Goal: Information Seeking & Learning: Find specific fact

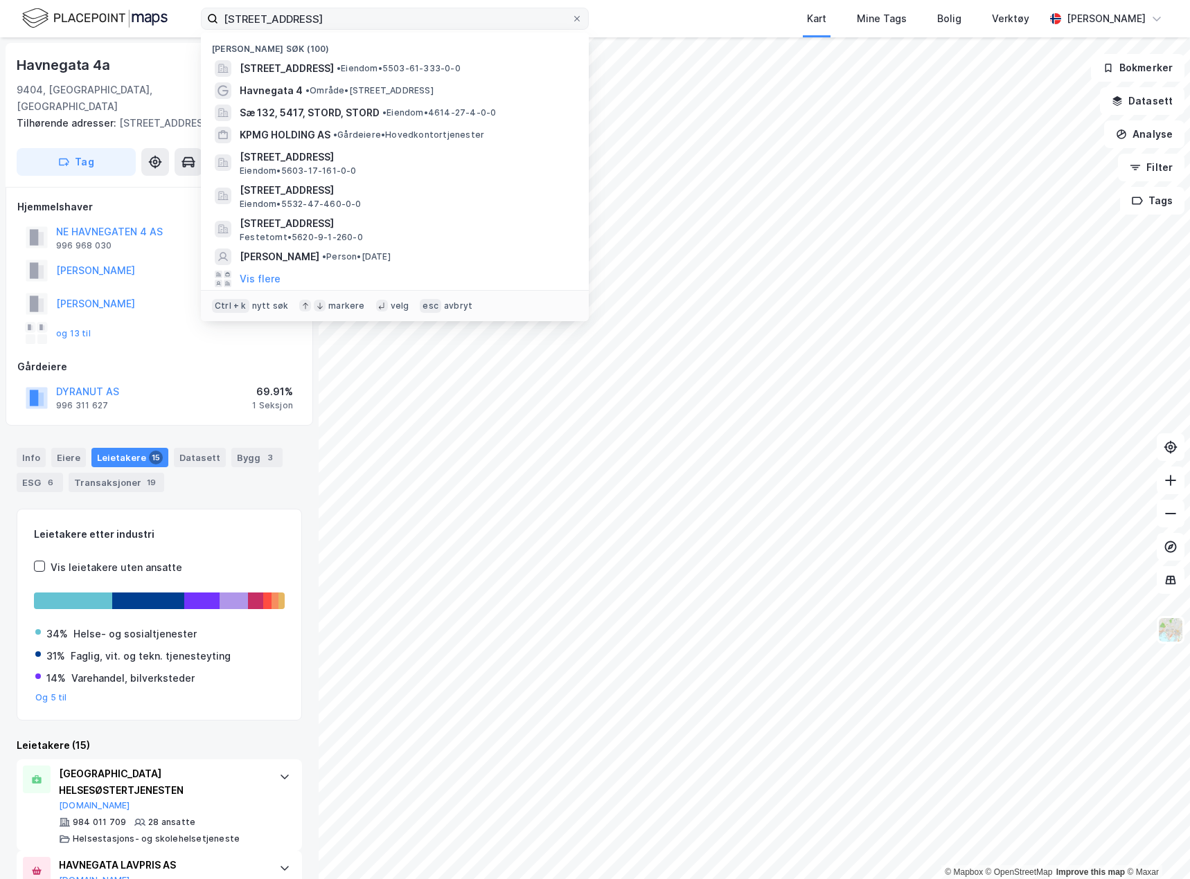
click at [310, 11] on input "havnegata 4 harstad" at bounding box center [394, 18] width 353 height 21
click at [357, 12] on input "havnegata 4 harstad" at bounding box center [394, 18] width 353 height 21
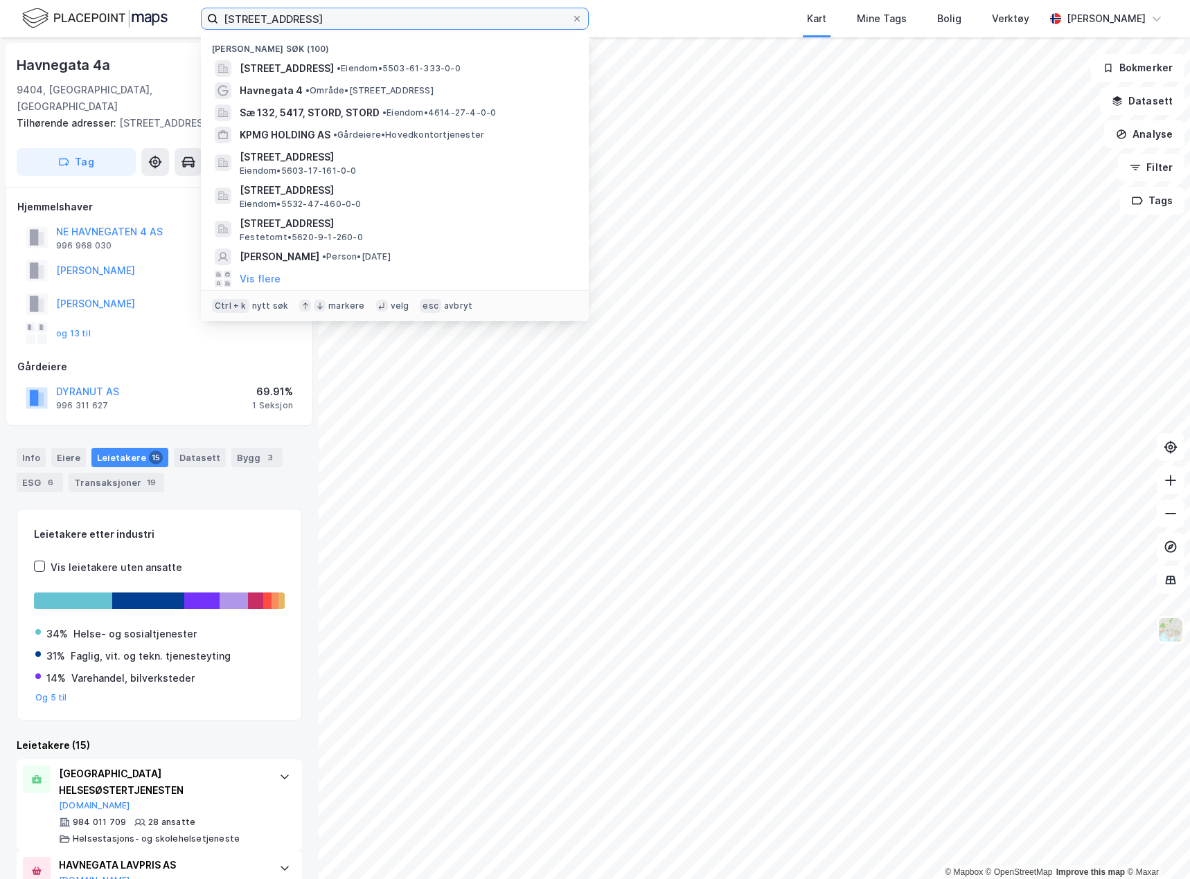
click at [357, 12] on input "havnegata 4 harstad" at bounding box center [394, 18] width 353 height 21
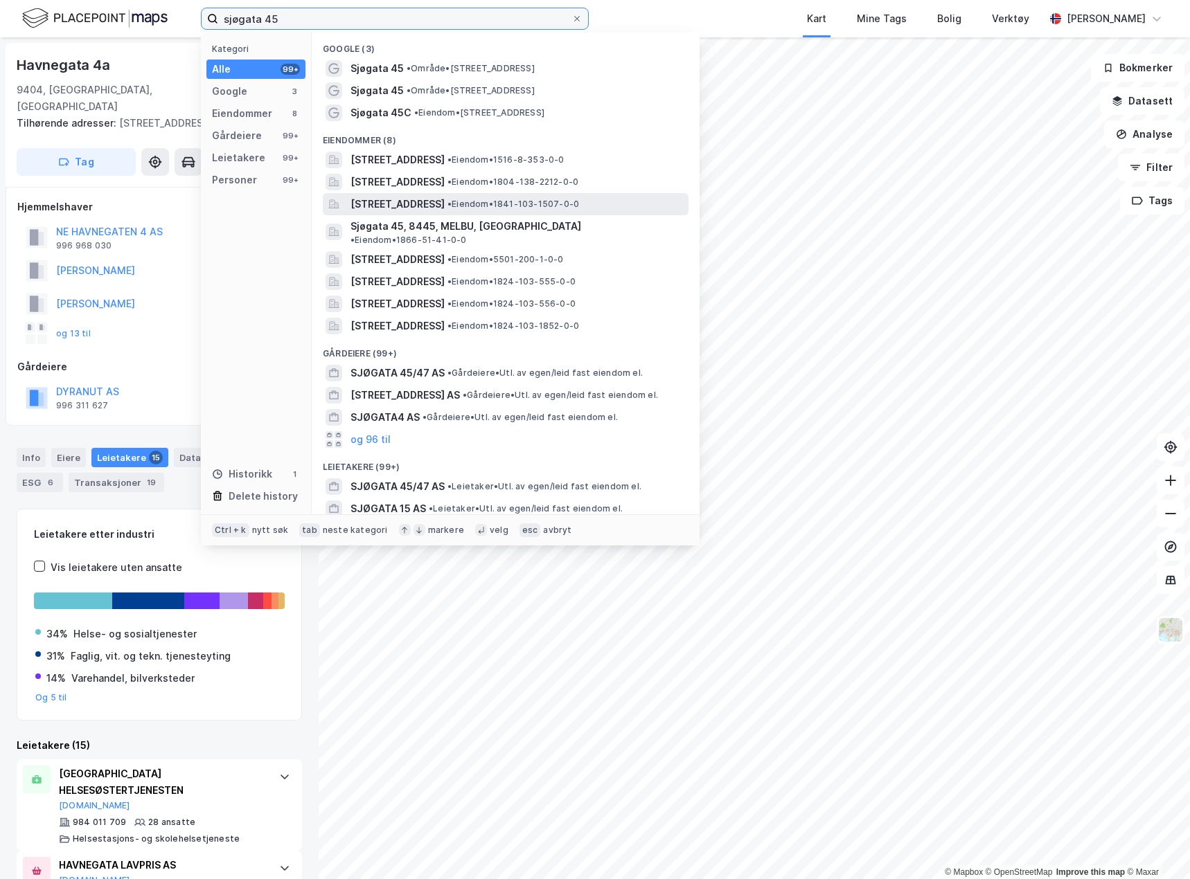
type input "sjøgata 45"
click at [552, 205] on span "• Eiendom • 1841-103-1507-0-0" at bounding box center [513, 204] width 132 height 11
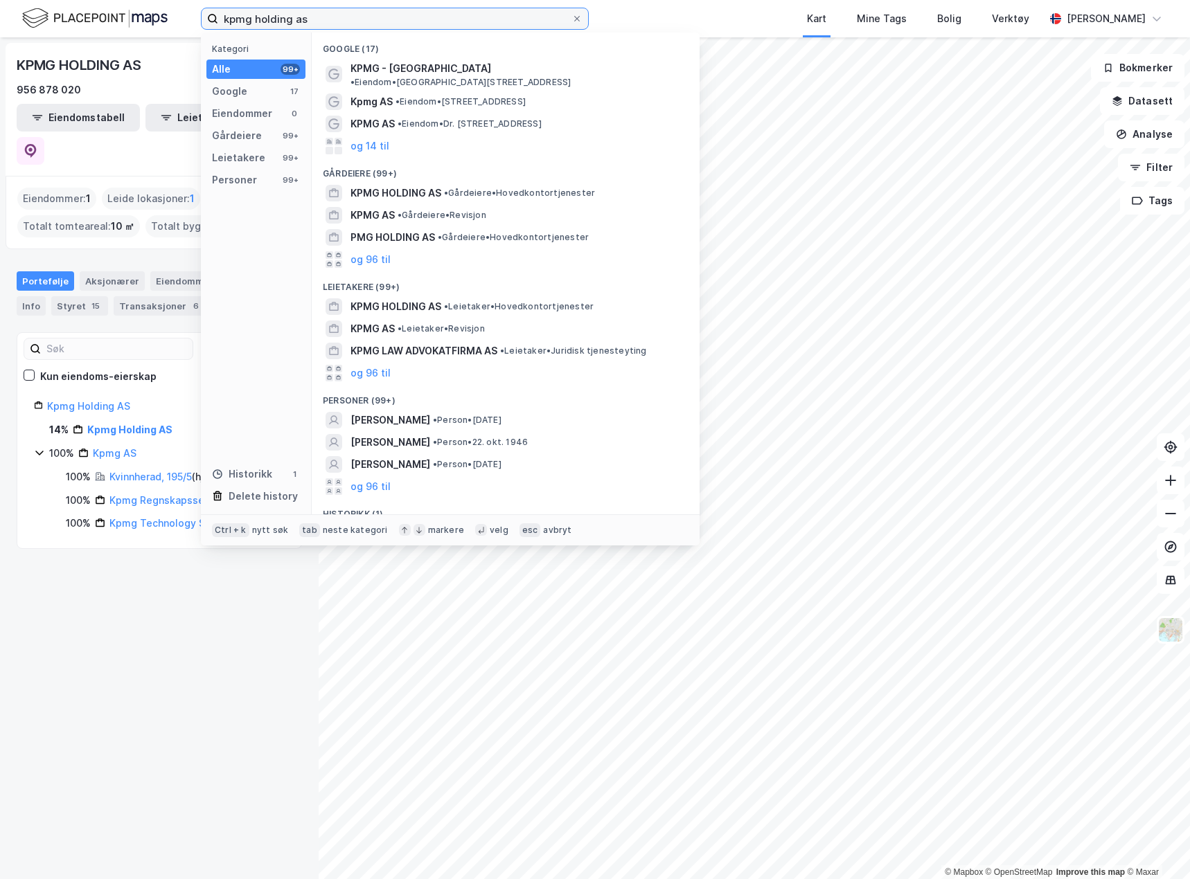
click at [316, 20] on input "kpmg holding as" at bounding box center [394, 18] width 353 height 21
paste input "[PERSON_NAME] Invest AS"
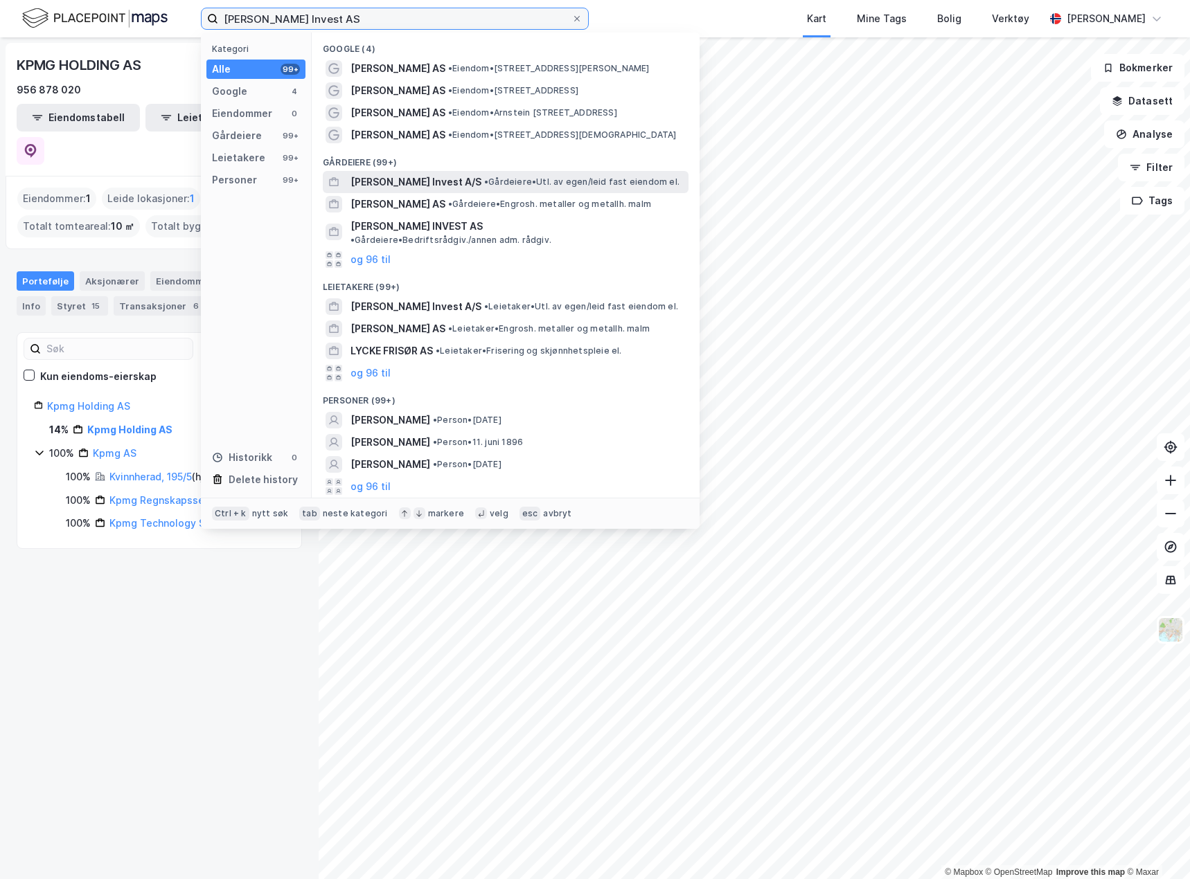
type input "[PERSON_NAME] Invest AS"
click at [514, 183] on span "• Gårdeiere • Utl. av egen/leid fast eiendom el." at bounding box center [581, 182] width 195 height 11
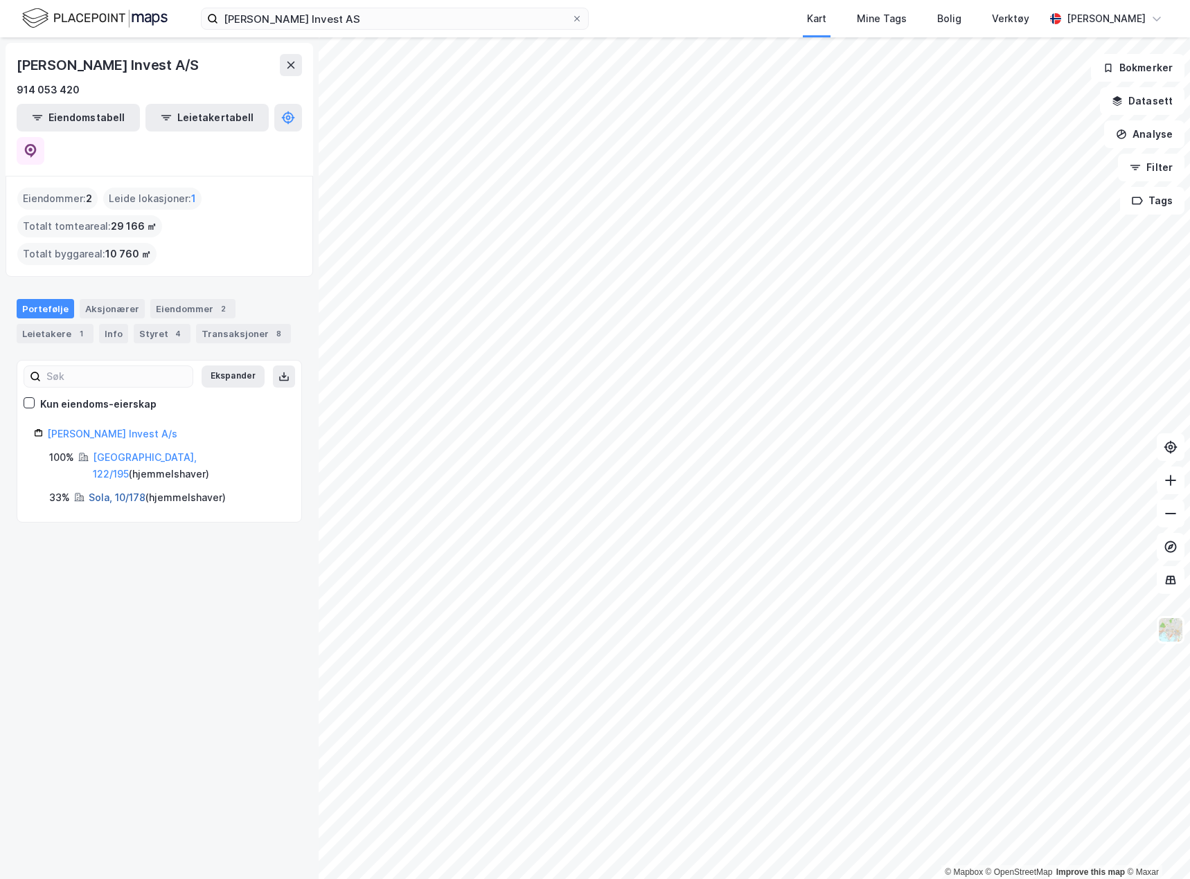
click at [116, 492] on link "Sola, 10/178" at bounding box center [117, 498] width 57 height 12
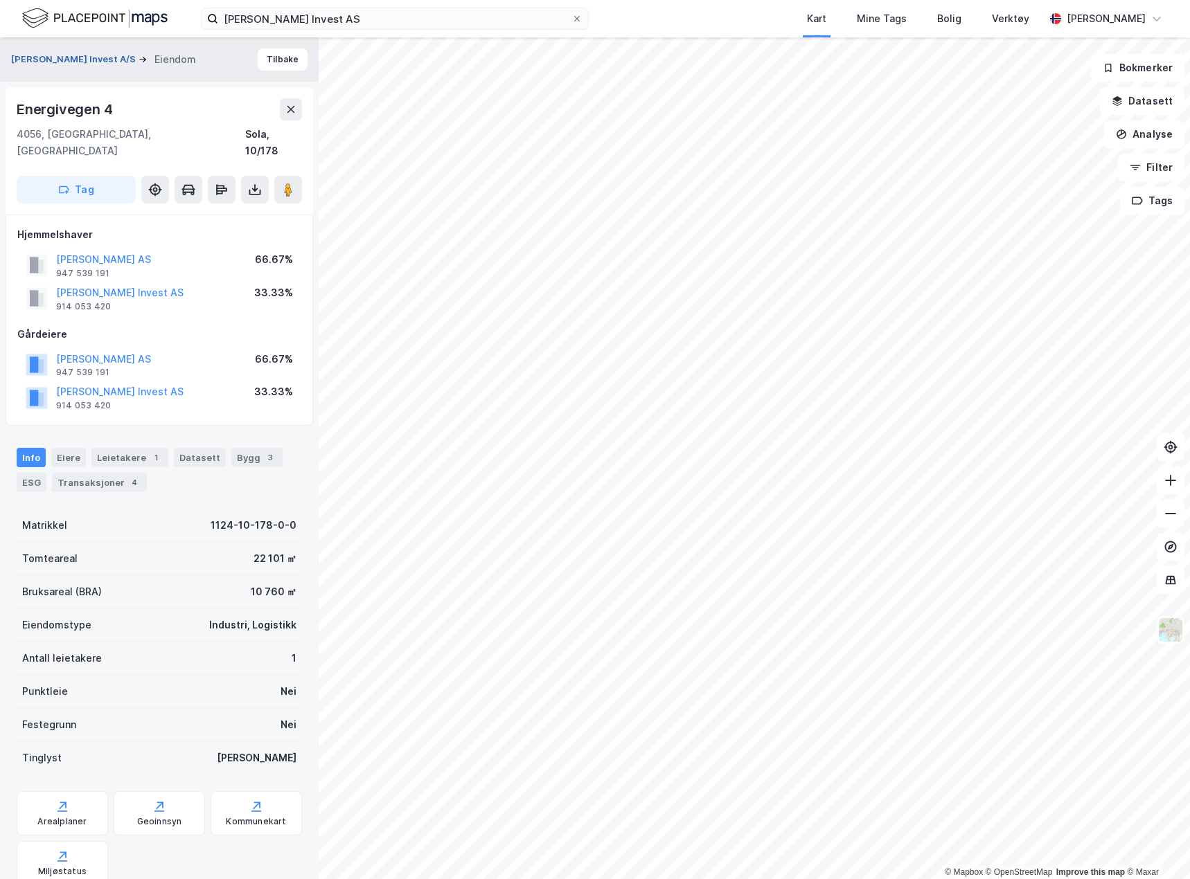
click at [67, 60] on button "[PERSON_NAME] Invest A/S" at bounding box center [74, 60] width 127 height 14
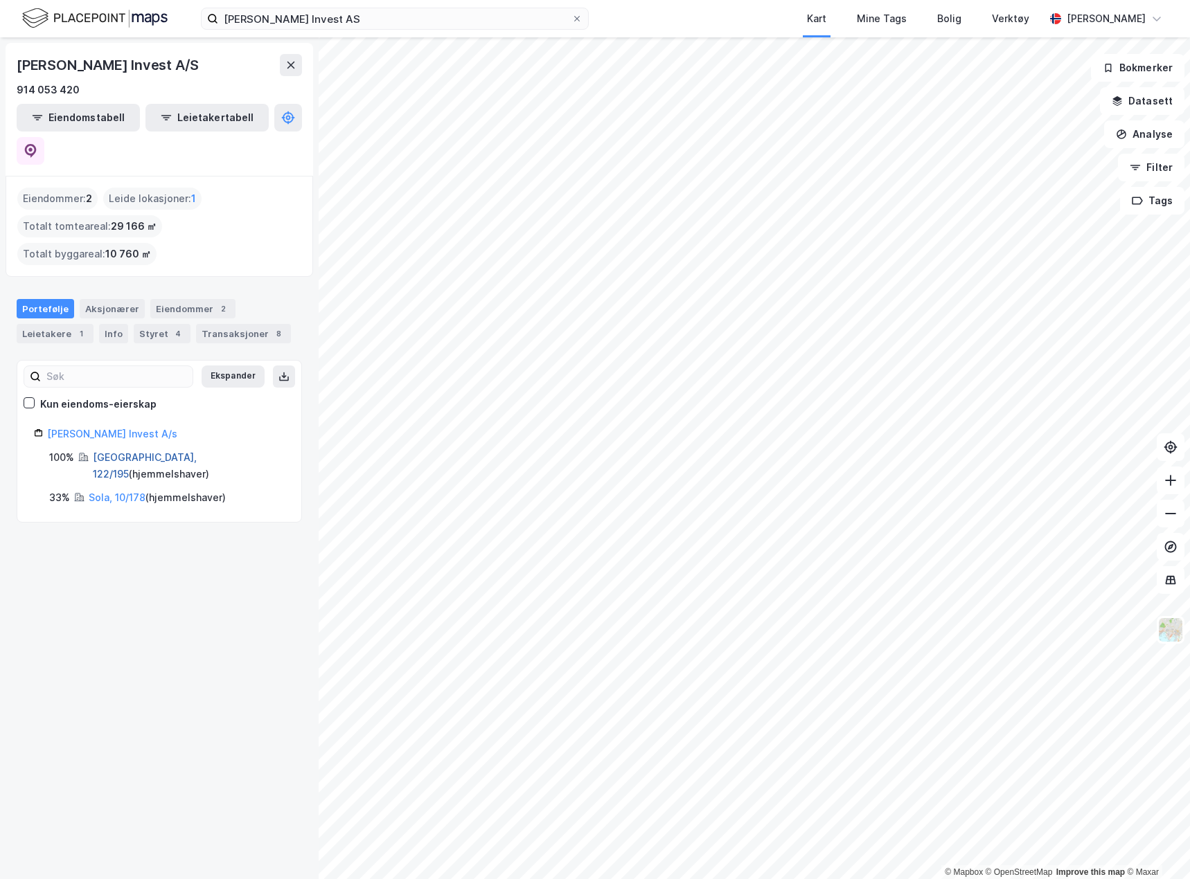
click at [121, 451] on link "[GEOGRAPHIC_DATA], 122/195" at bounding box center [145, 465] width 104 height 28
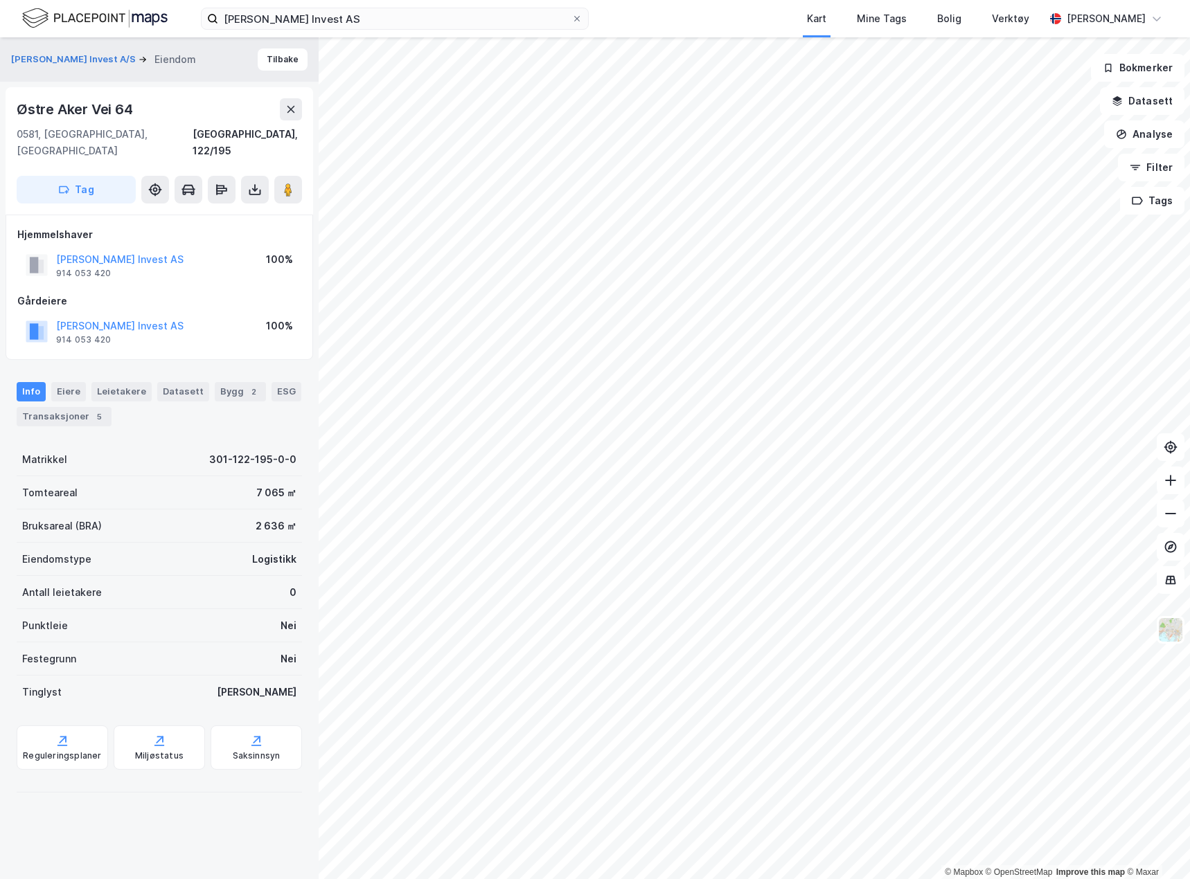
click at [90, 91] on div "Østre [PERSON_NAME][STREET_ADDRESS]" at bounding box center [159, 150] width 307 height 127
